Goal: Transaction & Acquisition: Purchase product/service

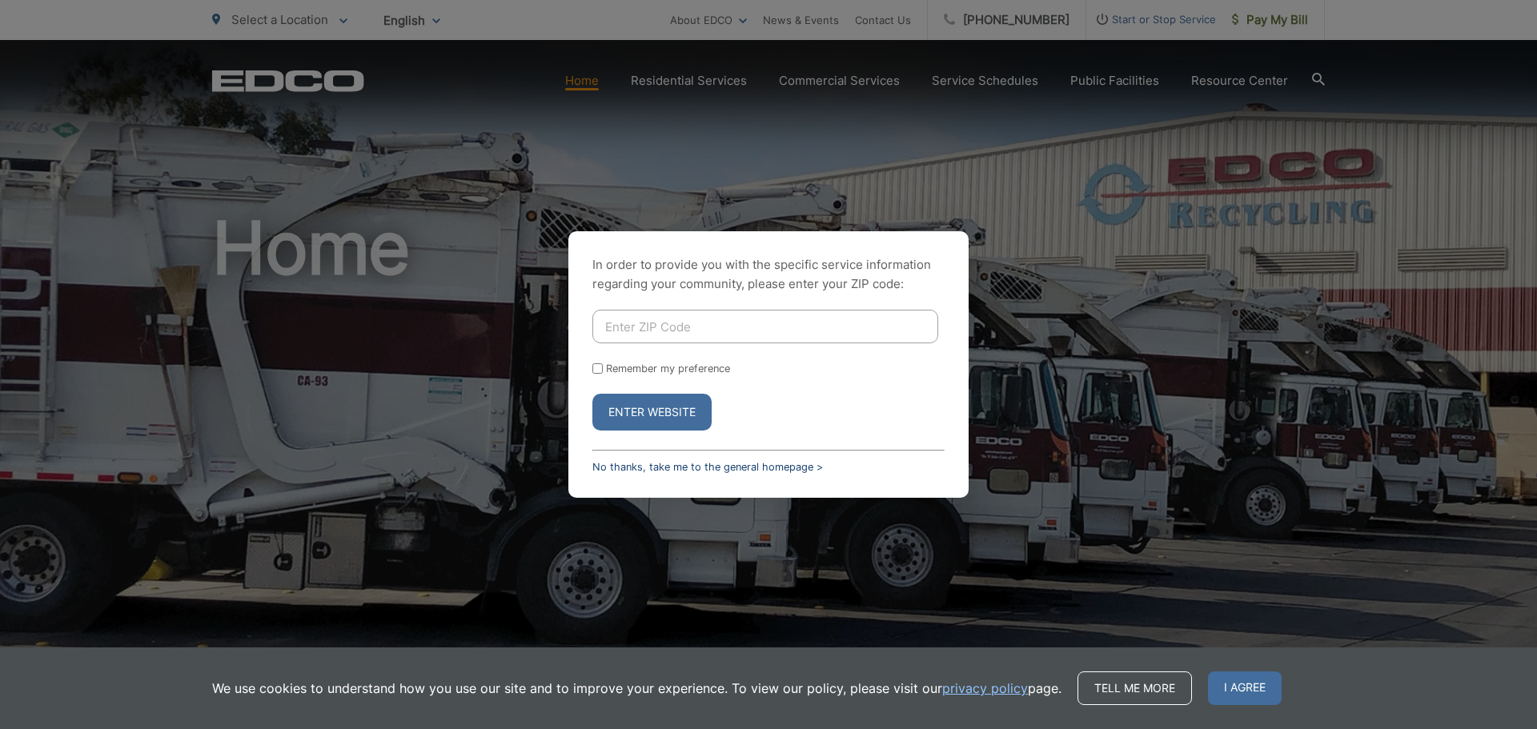
click at [667, 468] on link "No thanks, take me to the general homepage >" at bounding box center [707, 467] width 231 height 12
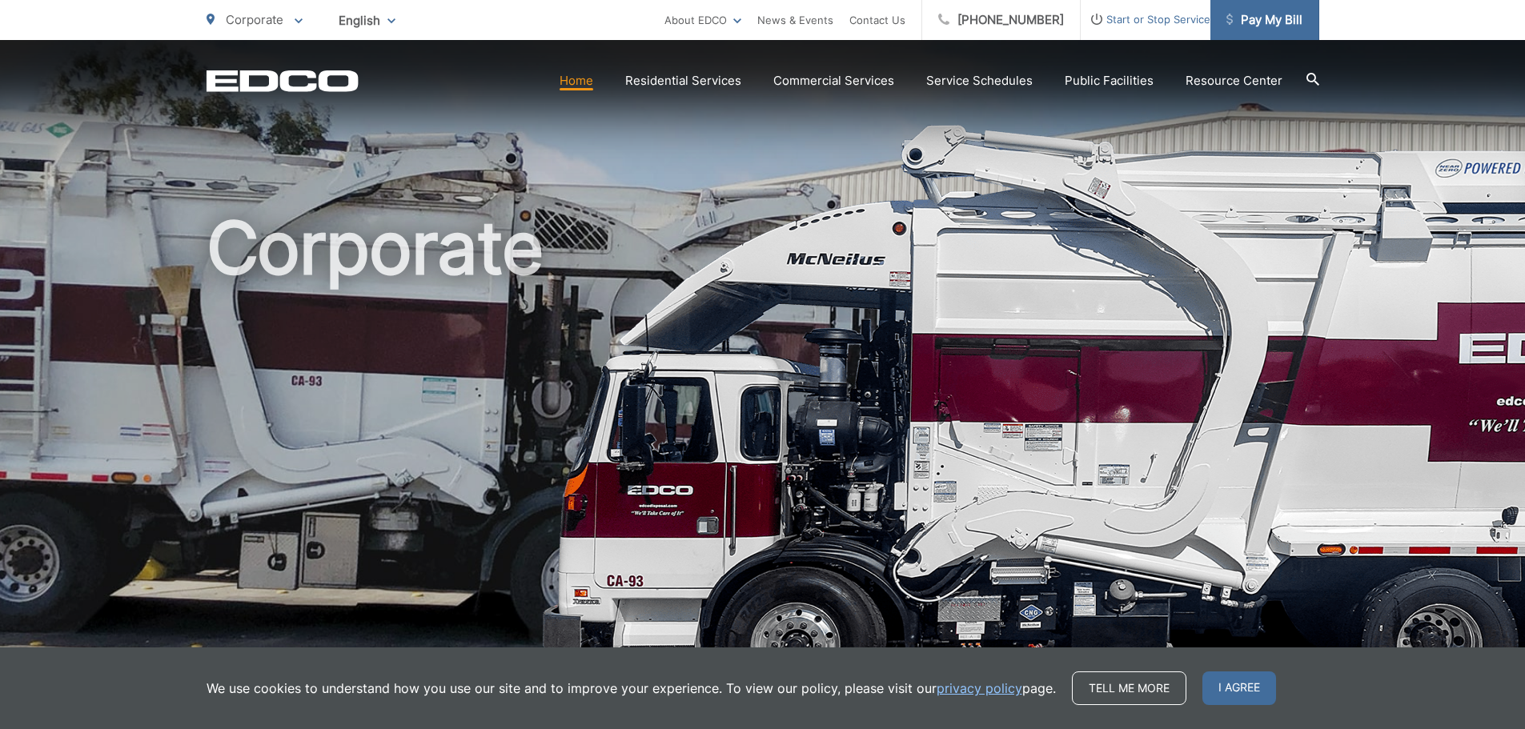
click at [1252, 22] on span "Pay My Bill" at bounding box center [1264, 19] width 76 height 19
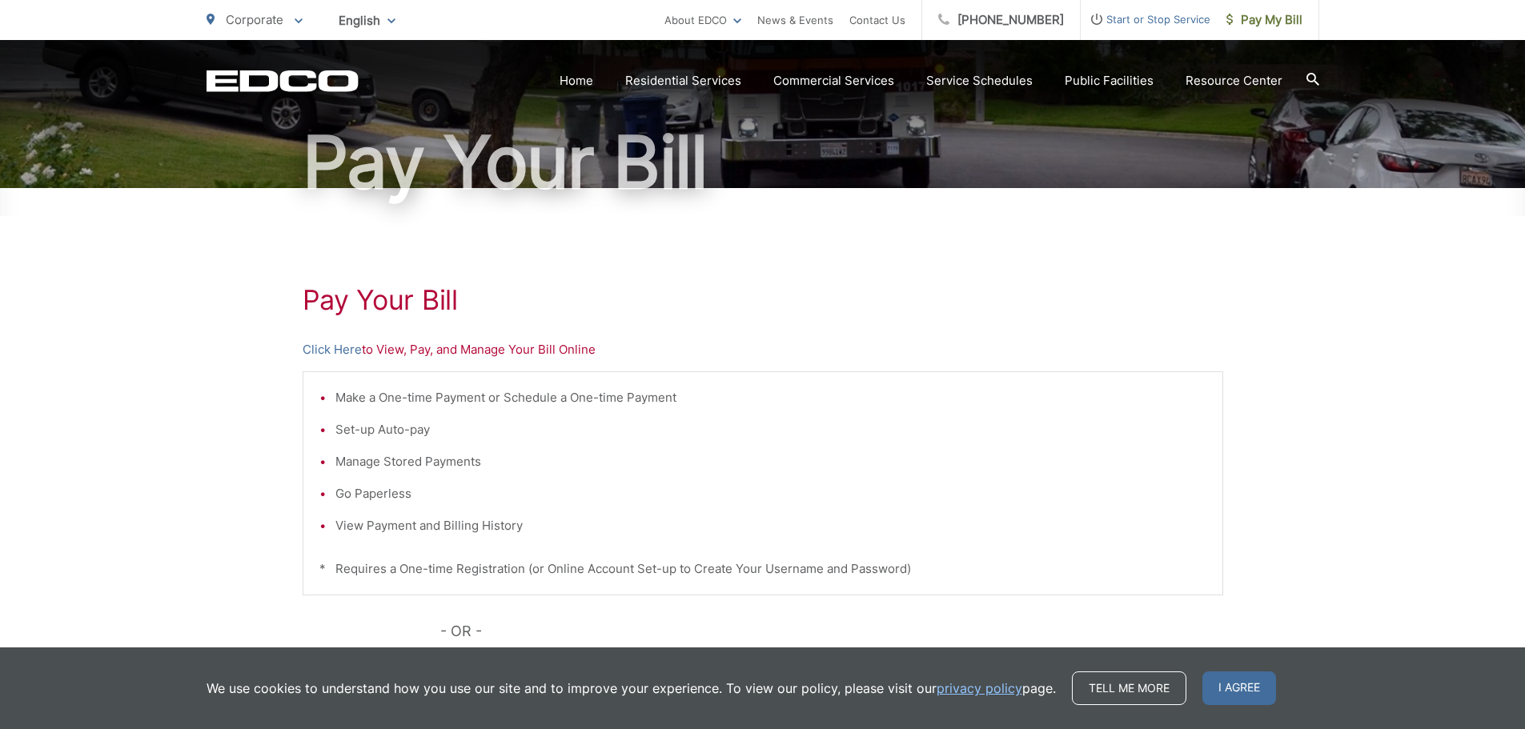
scroll to position [160, 0]
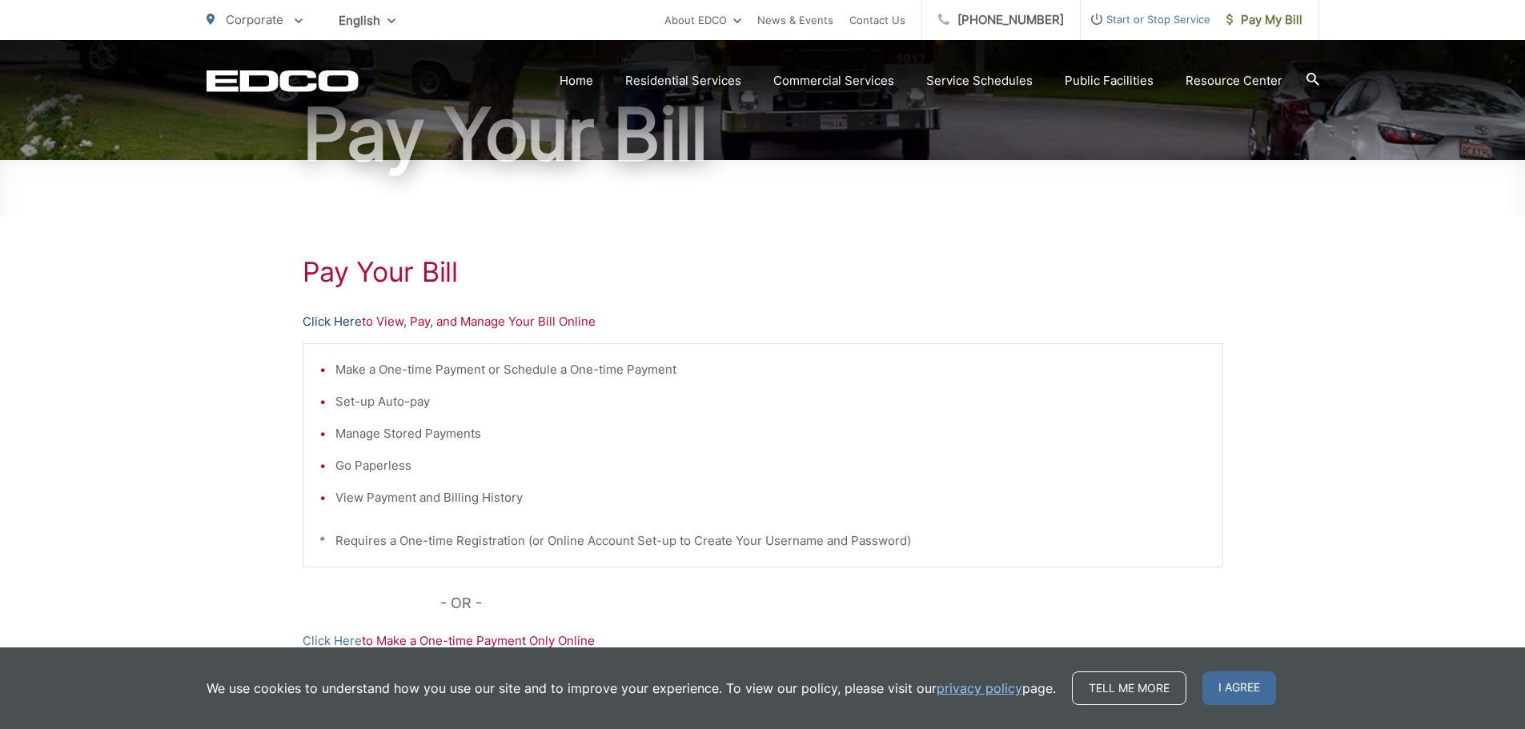
click at [329, 323] on link "Click Here" at bounding box center [332, 321] width 59 height 19
click at [1247, 688] on span "I agree" at bounding box center [1239, 688] width 74 height 34
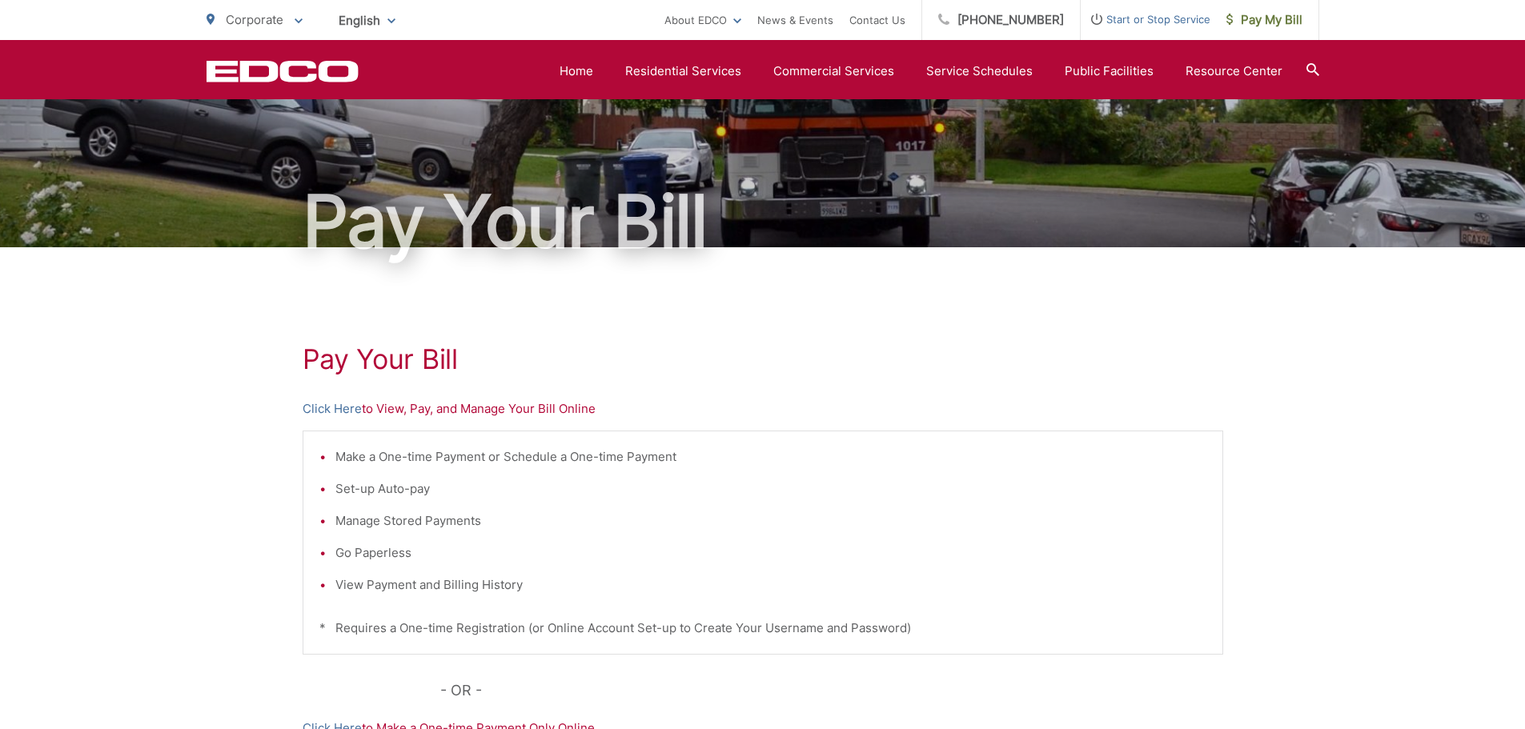
scroll to position [0, 0]
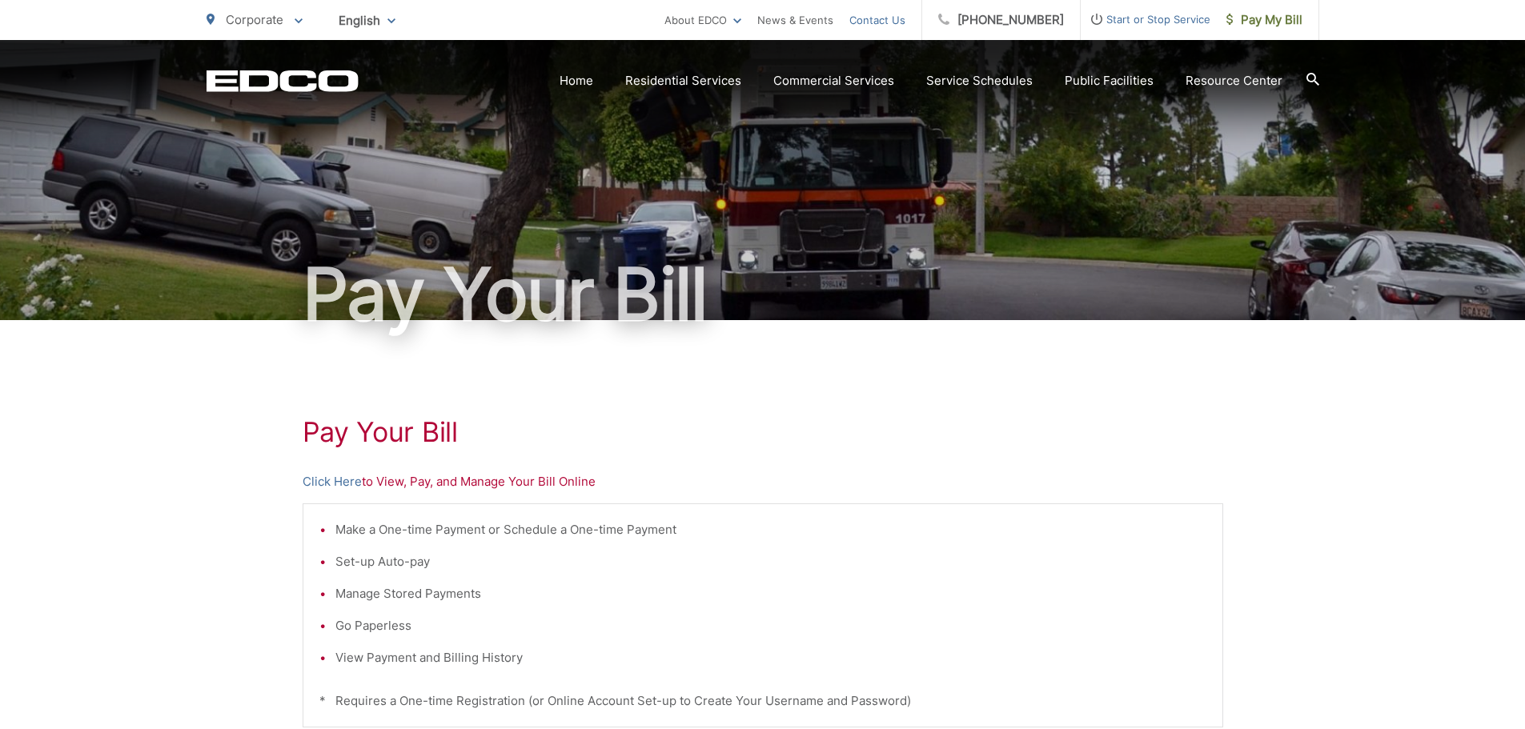
click at [888, 17] on link "Contact Us" at bounding box center [877, 19] width 56 height 19
